Goal: Find specific page/section: Find specific page/section

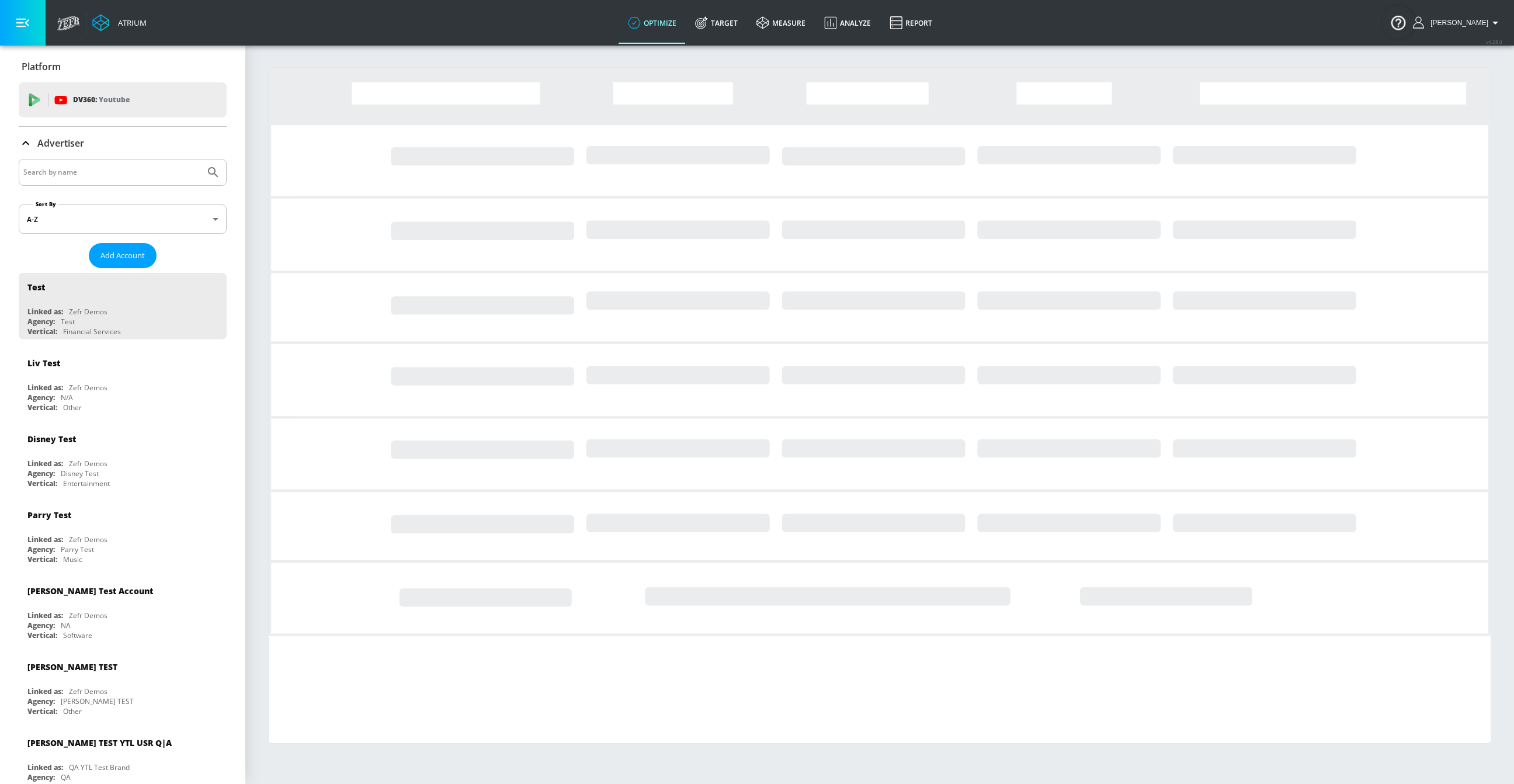
click at [117, 170] on input "Search by name" at bounding box center [111, 172] width 177 height 15
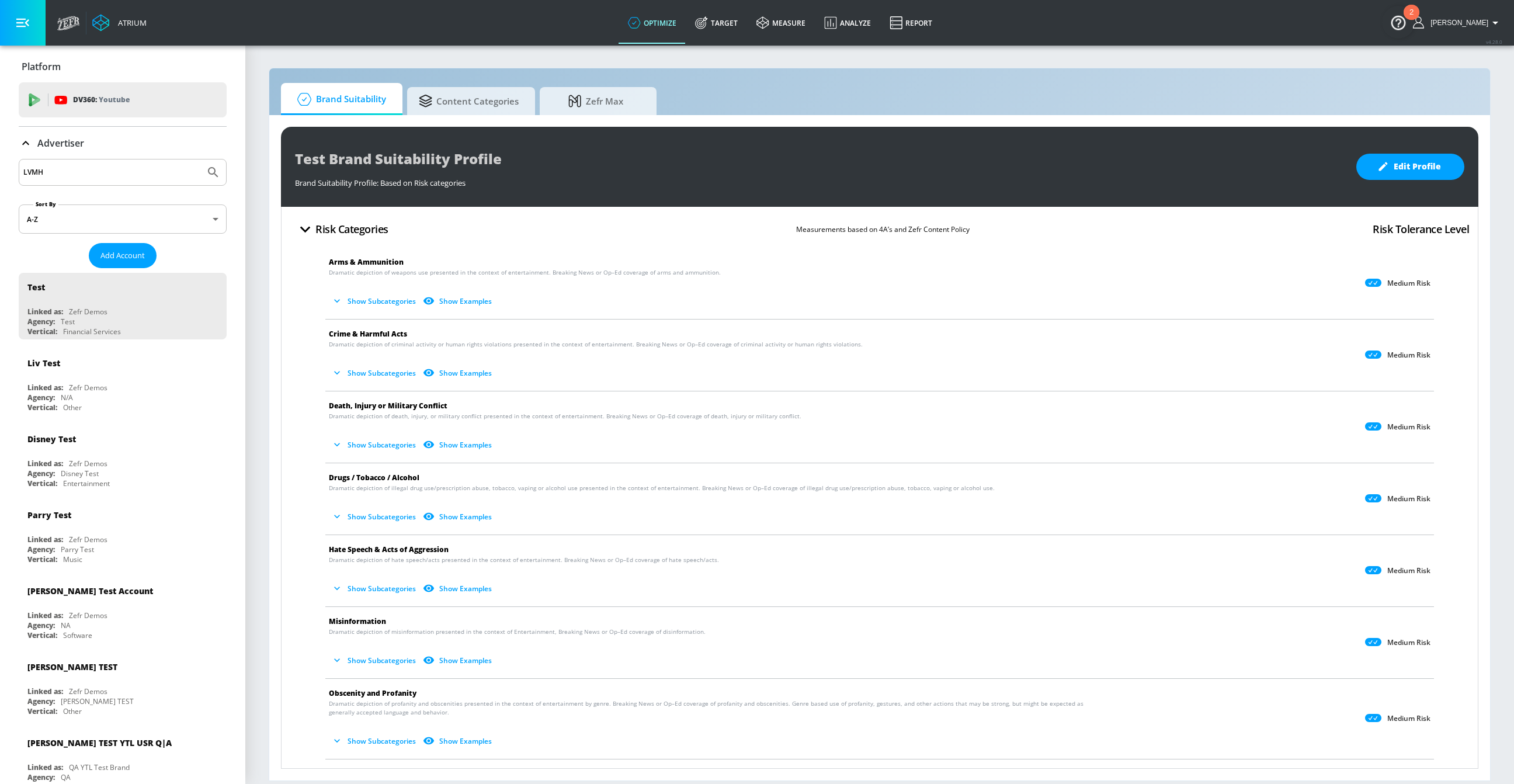
type input "LVMH"
click at [201, 159] on button "Submit Search" at bounding box center [214, 172] width 26 height 26
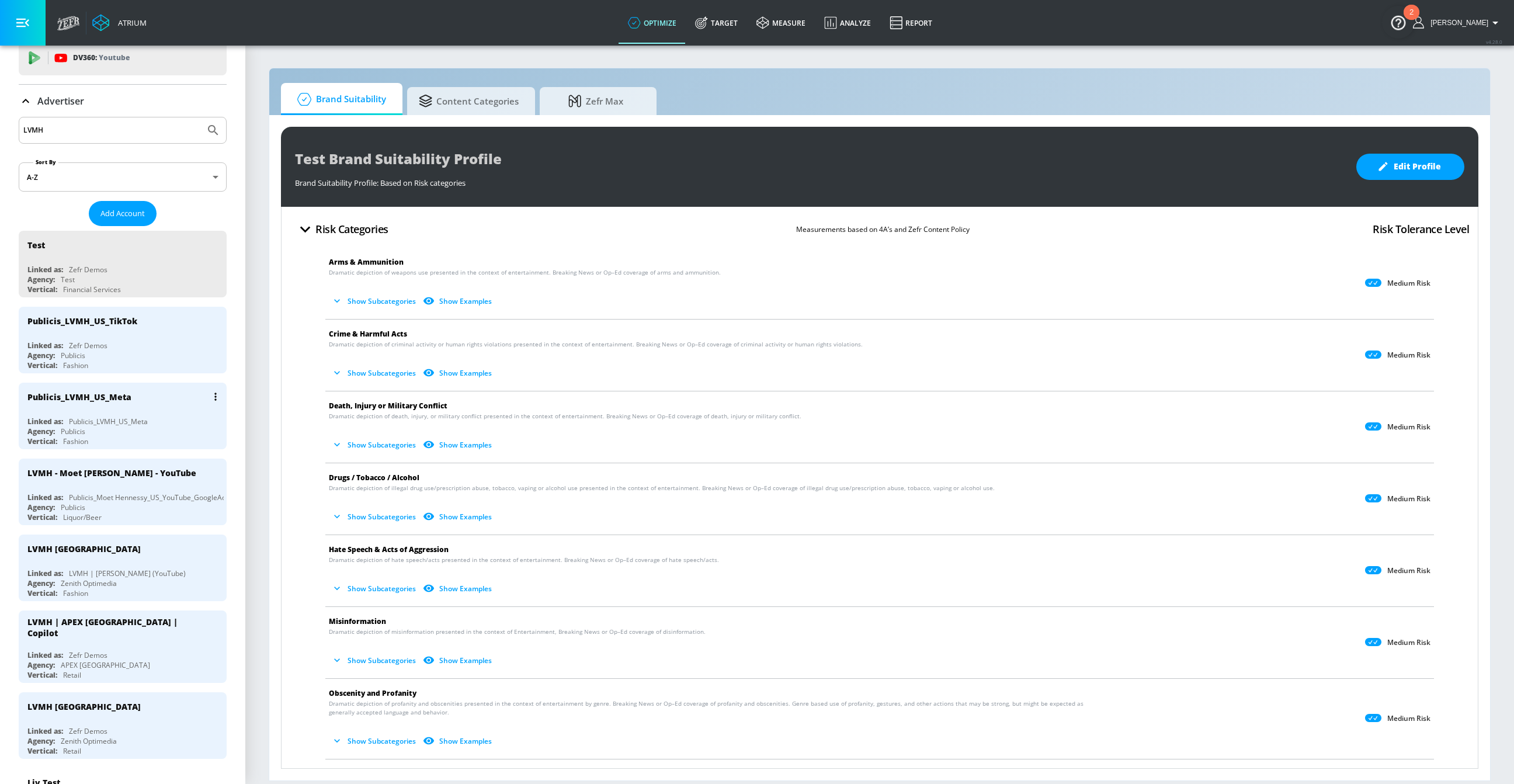
scroll to position [48, 0]
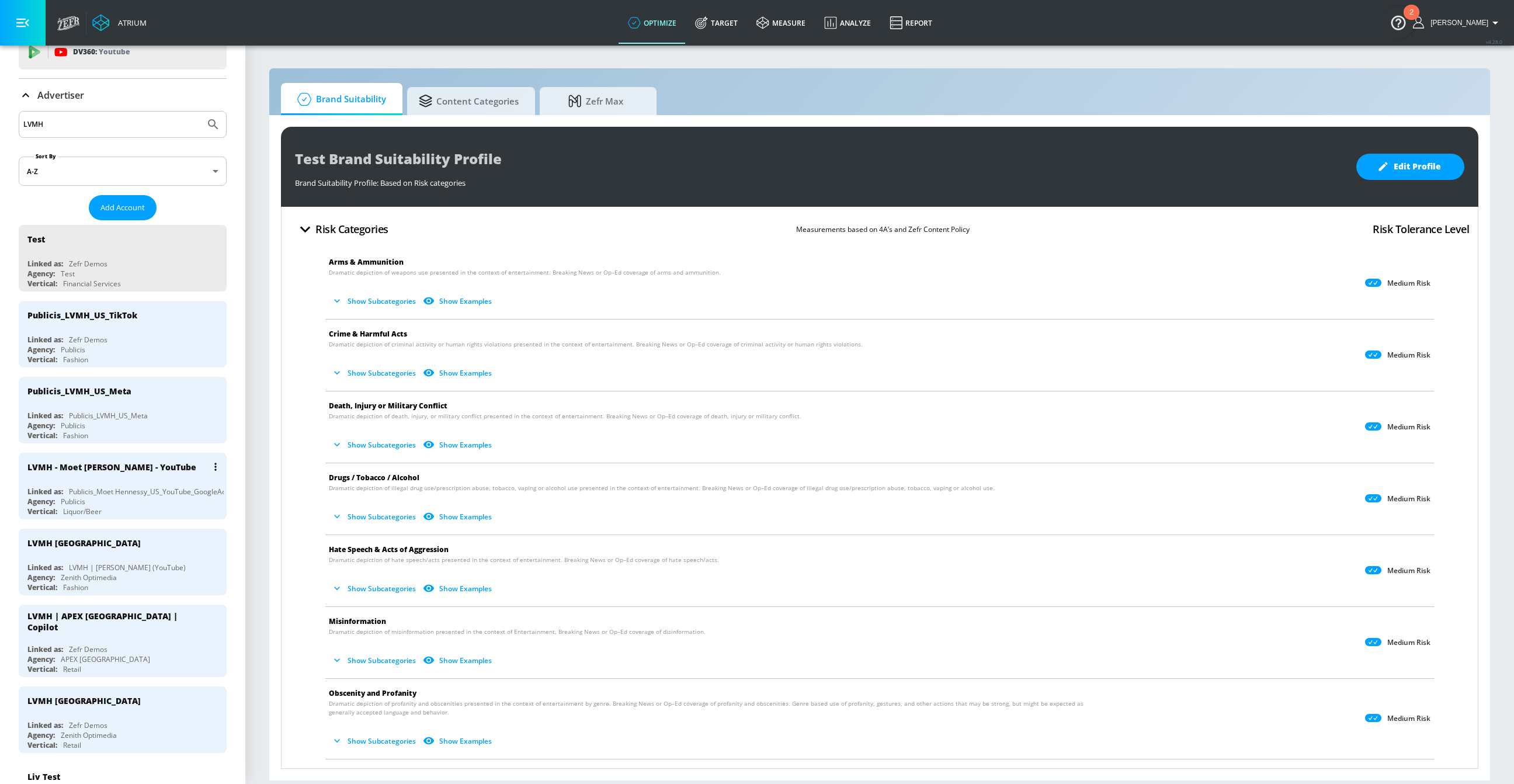
click at [125, 467] on div "LVMH - Moet [PERSON_NAME] - YouTube" at bounding box center [111, 467] width 168 height 11
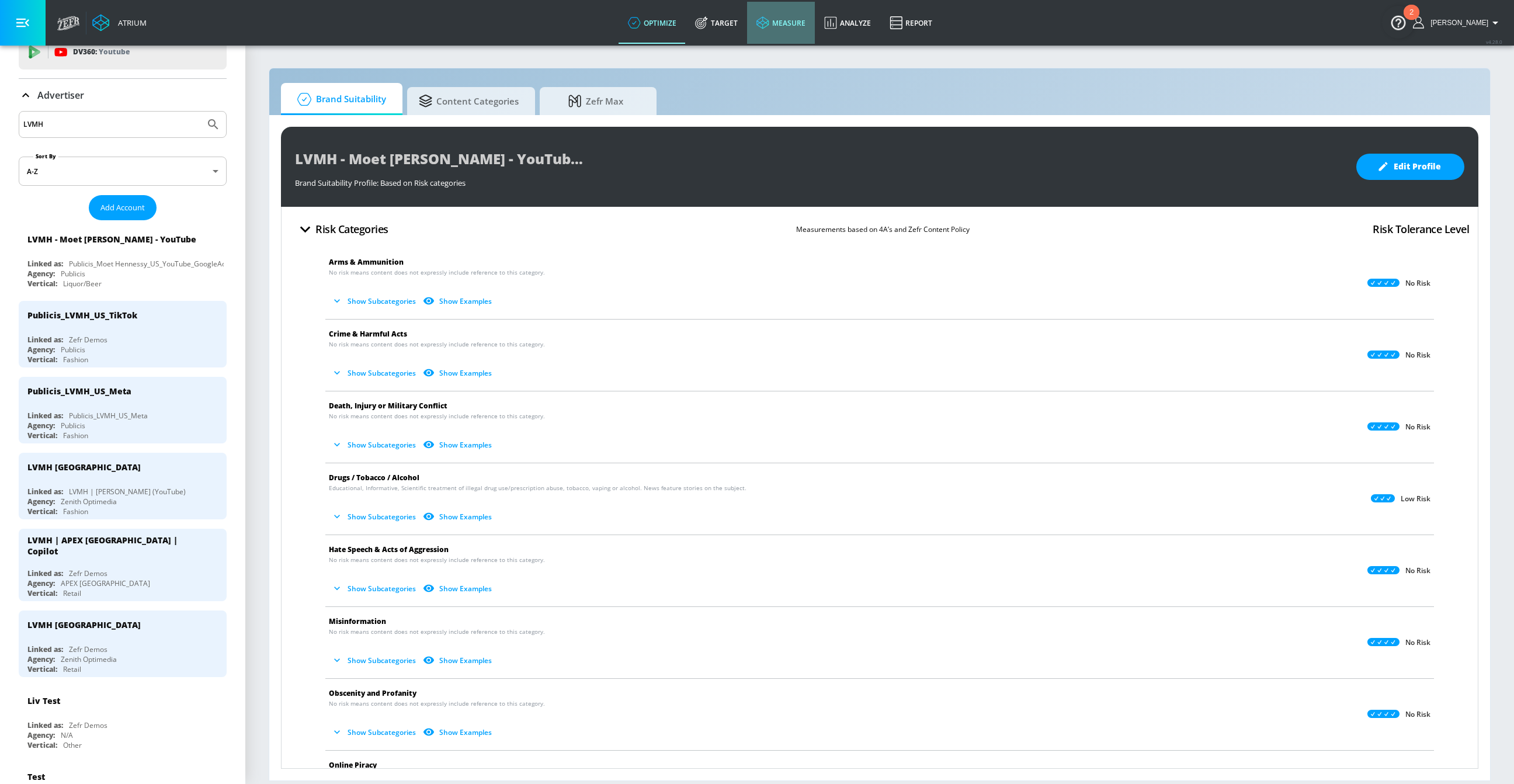
click at [790, 30] on link "measure" at bounding box center [781, 23] width 68 height 42
